Goal: Navigation & Orientation: Find specific page/section

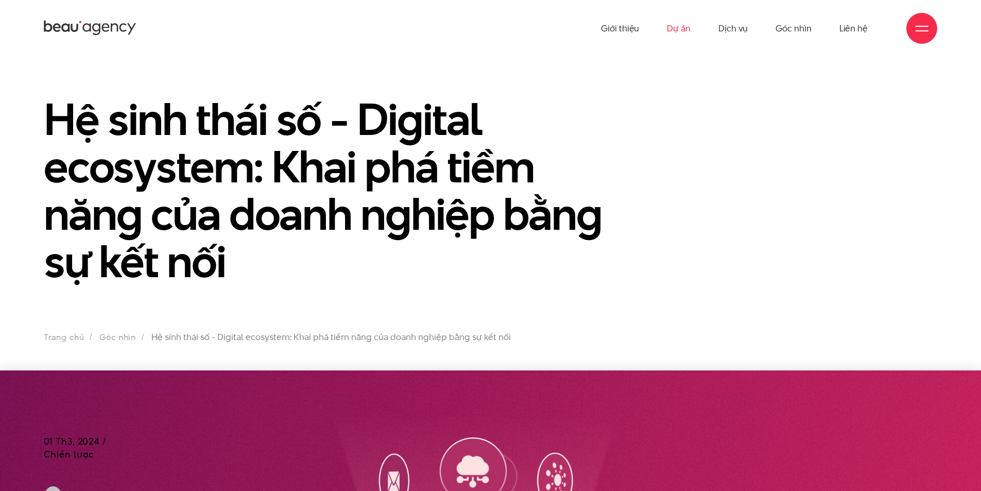
click at [678, 27] on link "Dự án" at bounding box center [679, 28] width 24 height 57
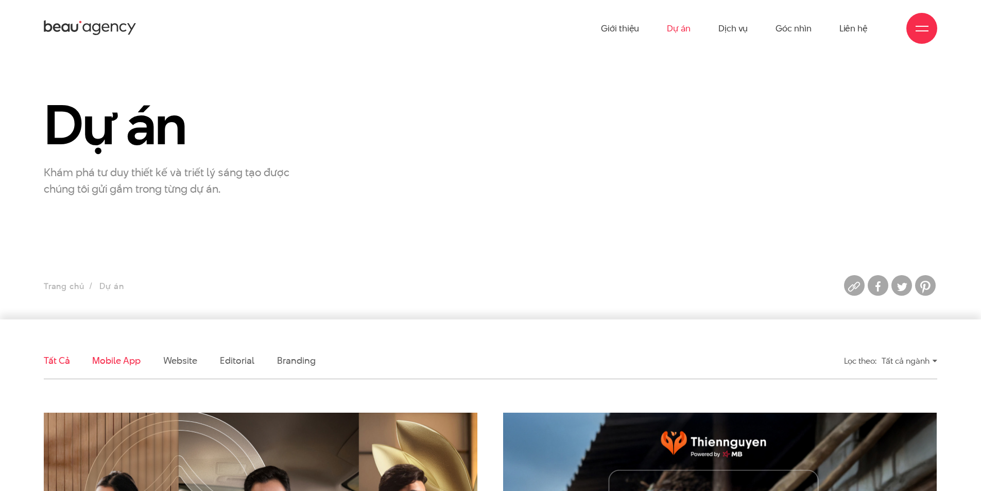
click at [119, 364] on link "Mobile app" at bounding box center [116, 360] width 48 height 13
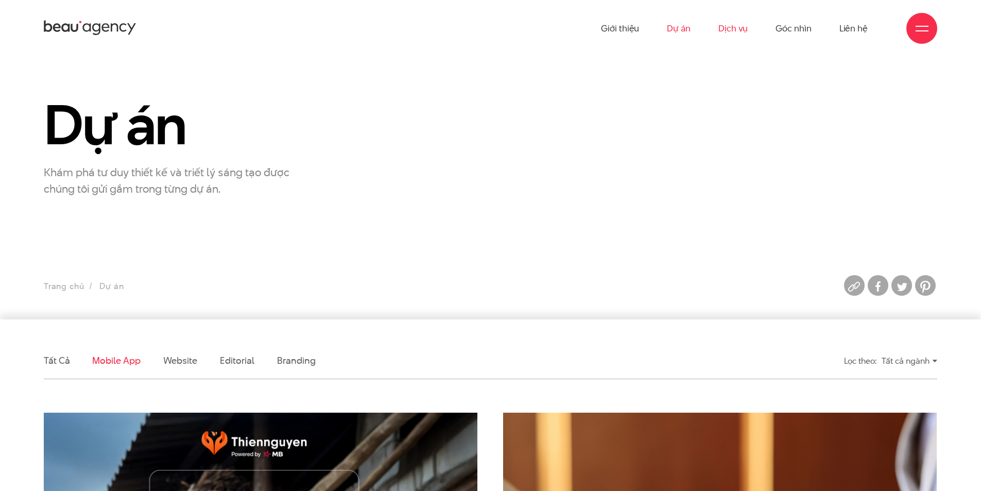
click at [738, 22] on link "Dịch vụ" at bounding box center [732, 28] width 29 height 57
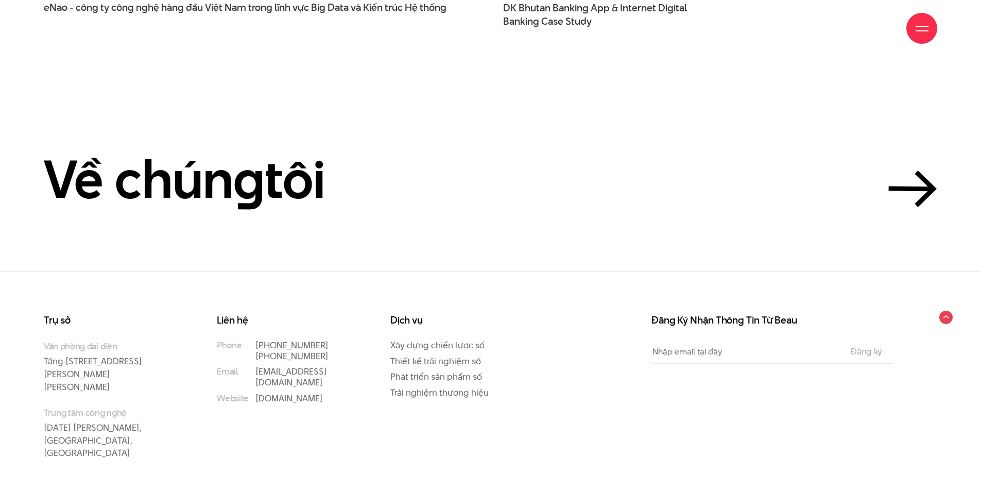
scroll to position [3603, 0]
